Goal: Transaction & Acquisition: Purchase product/service

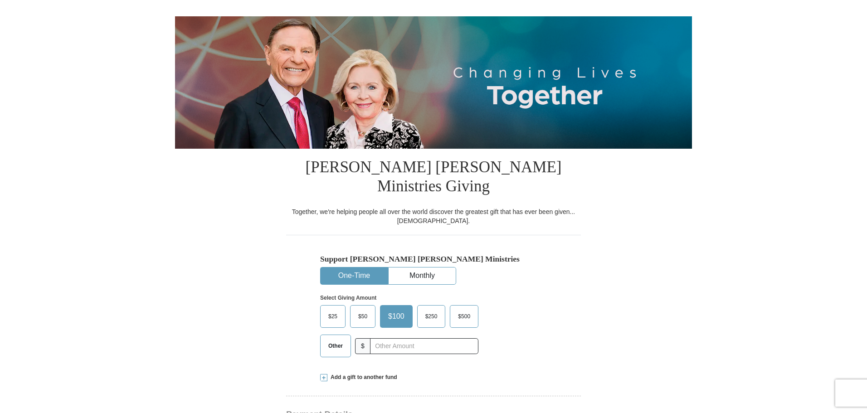
scroll to position [132, 0]
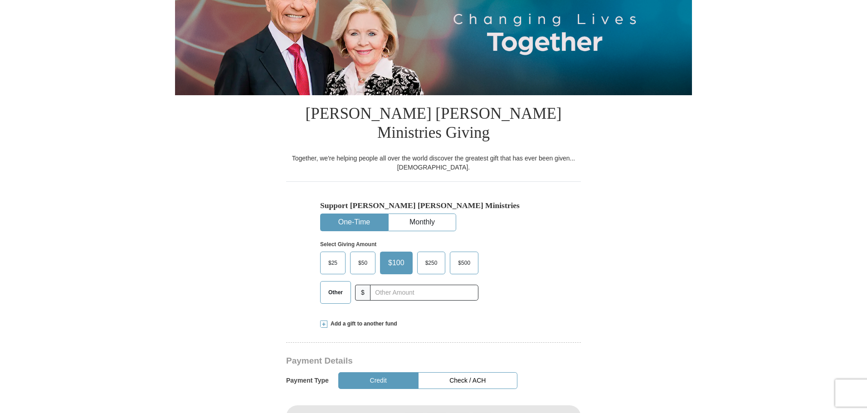
click at [332, 286] on span "Other" at bounding box center [336, 293] width 24 height 14
click at [0, 0] on input "Other" at bounding box center [0, 0] width 0 height 0
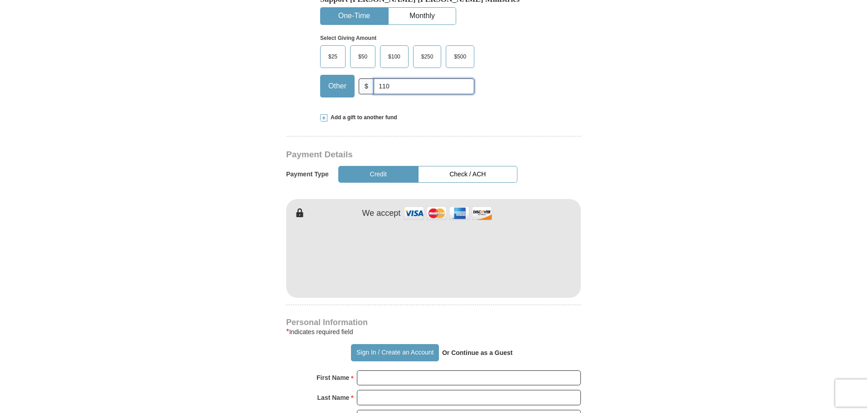
scroll to position [340, 0]
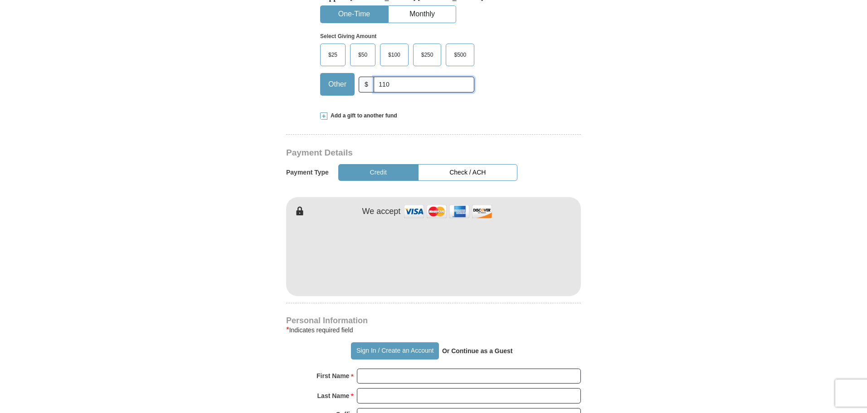
type input "110"
type input "[PERSON_NAME]"
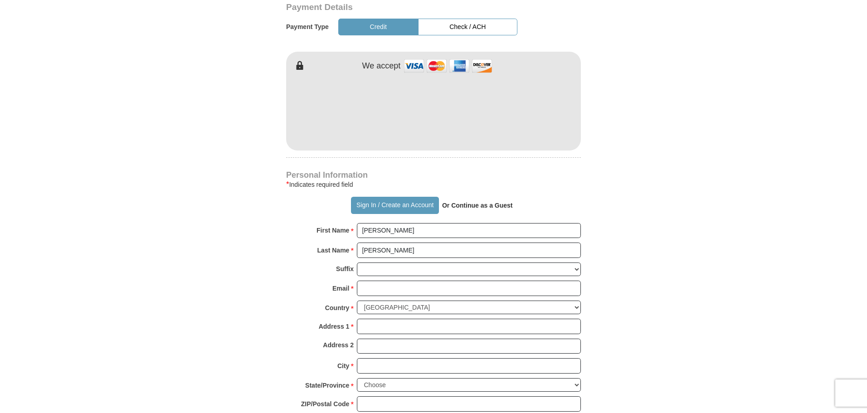
scroll to position [529, 0]
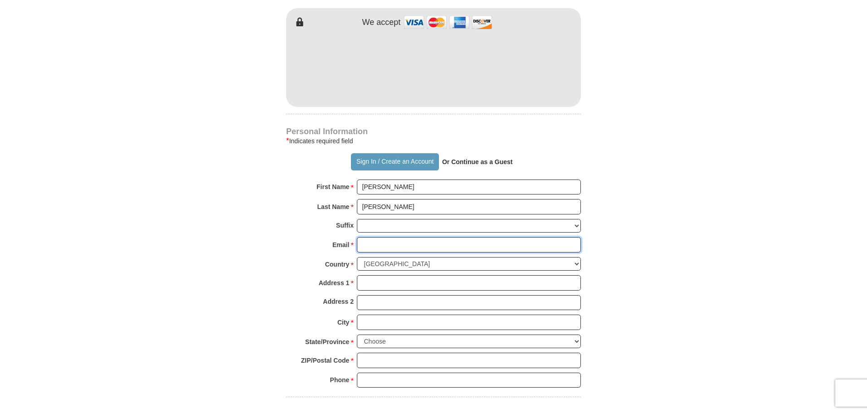
click at [388, 237] on input "Email *" at bounding box center [469, 244] width 224 height 15
type input "[EMAIL_ADDRESS][DOMAIN_NAME]"
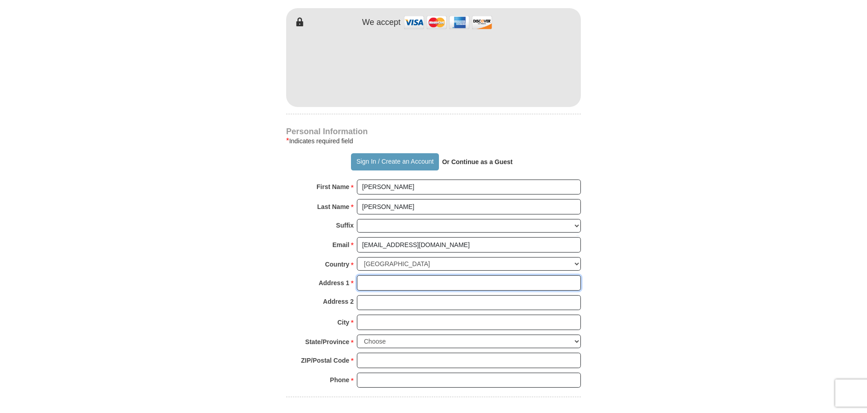
type input "1010 [PERSON_NAME]"
type input "Rock Hill"
select select "SC"
type input "29732"
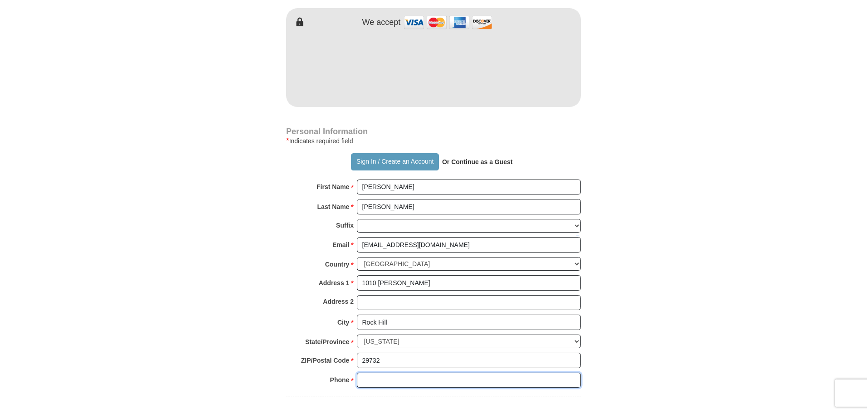
type input "8039842319"
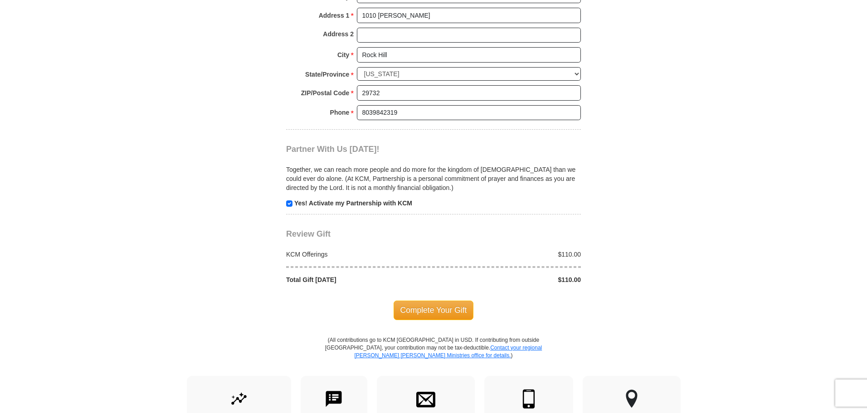
scroll to position [827, 0]
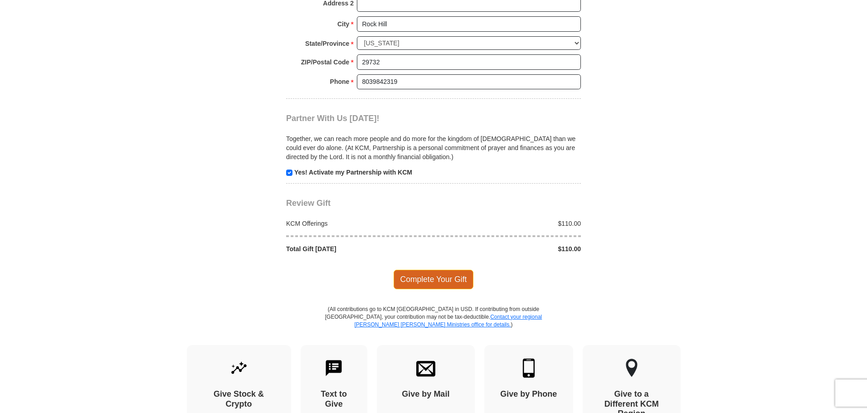
click at [448, 270] on span "Complete Your Gift" at bounding box center [433, 279] width 80 height 19
